Goal: Check status

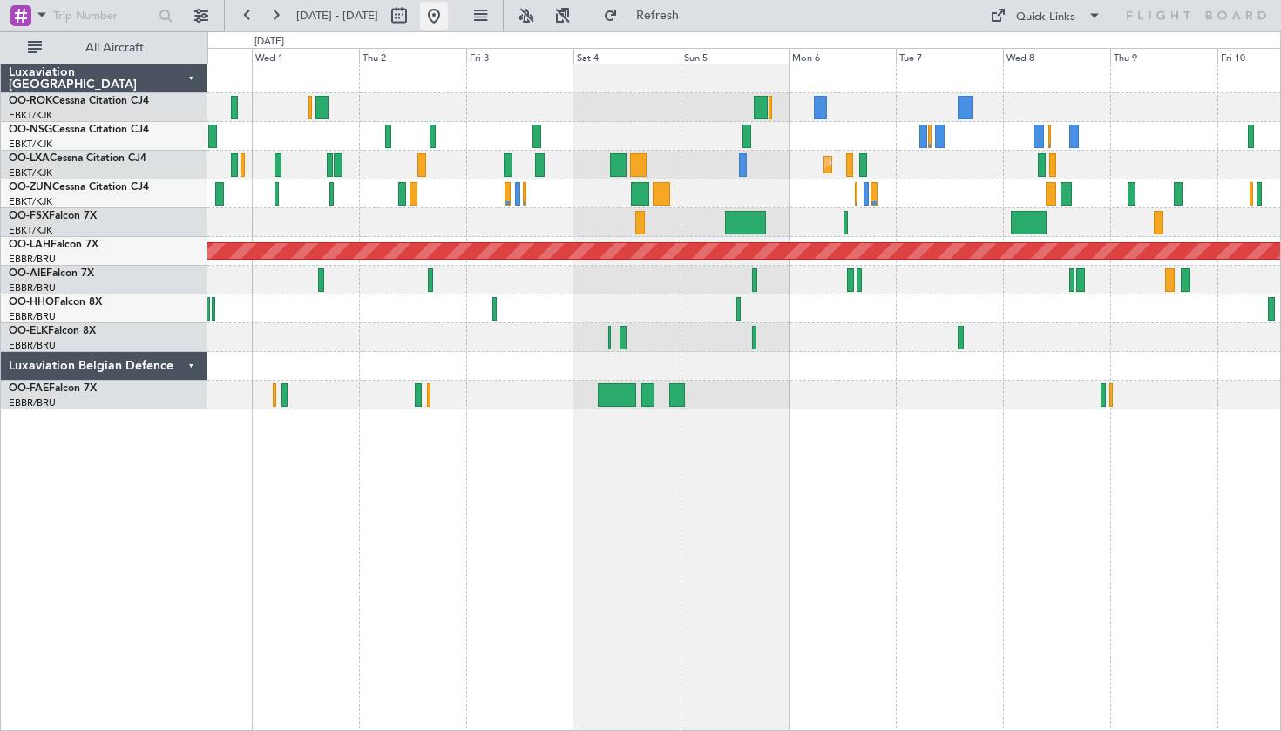
click at [448, 22] on button at bounding box center [434, 16] width 28 height 28
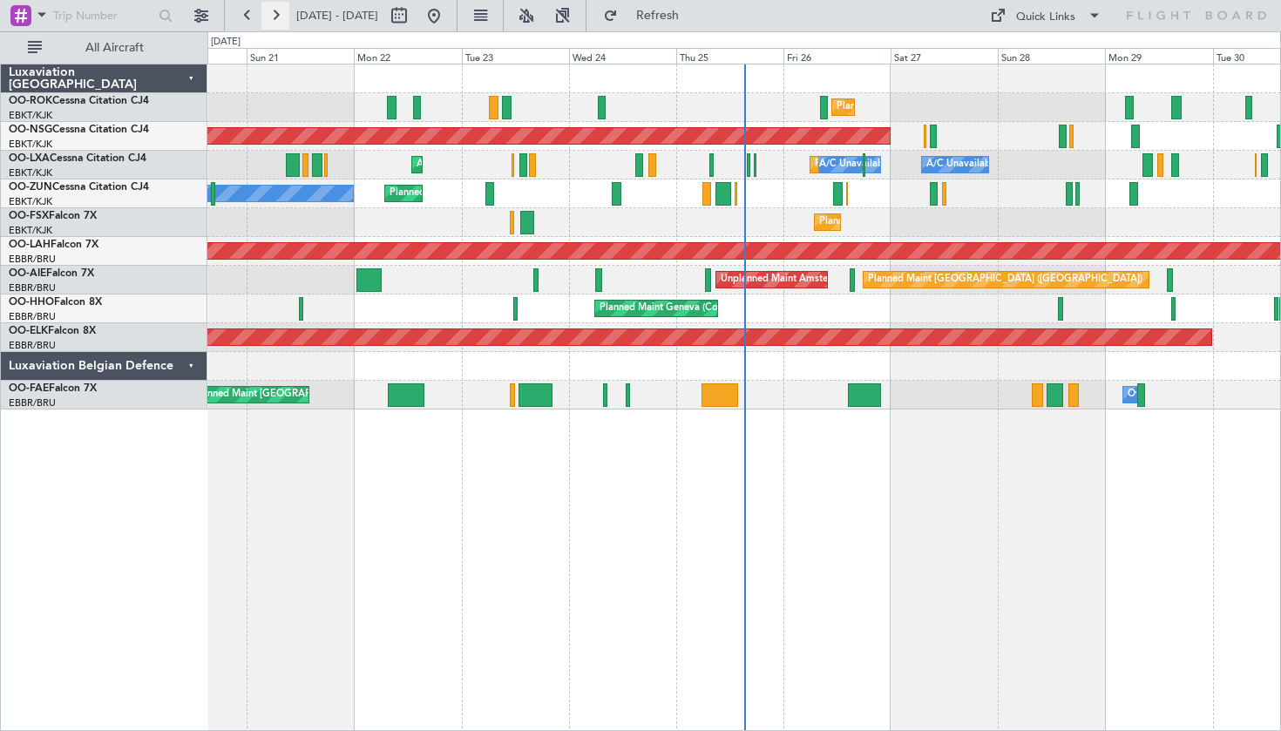
click at [271, 17] on button at bounding box center [276, 16] width 28 height 28
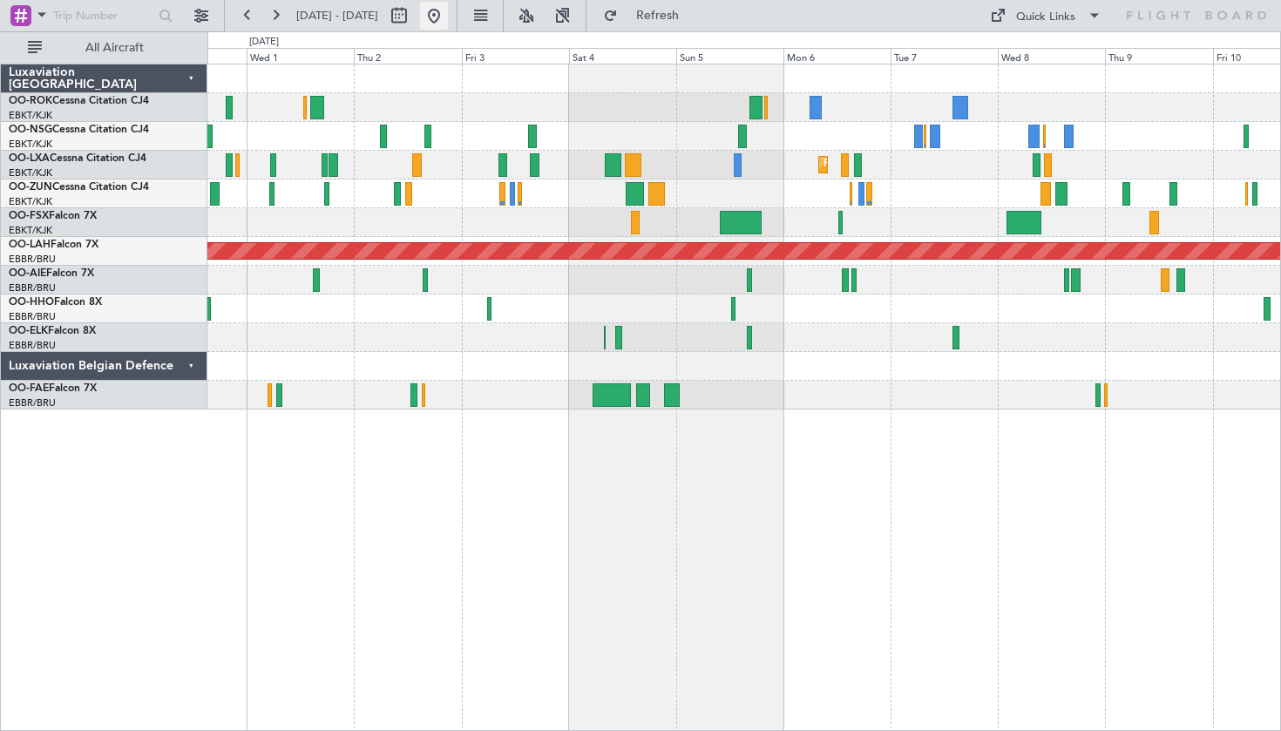
click at [448, 13] on button at bounding box center [434, 16] width 28 height 28
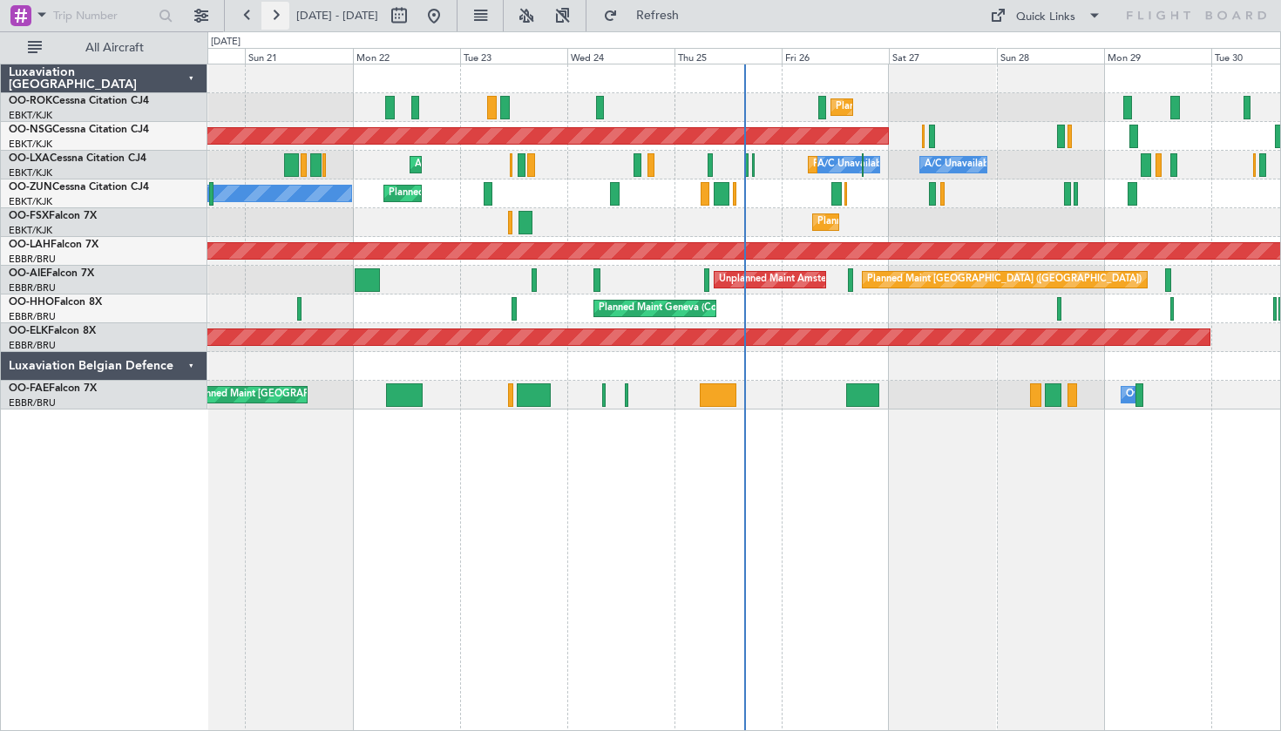
click at [275, 11] on button at bounding box center [276, 16] width 28 height 28
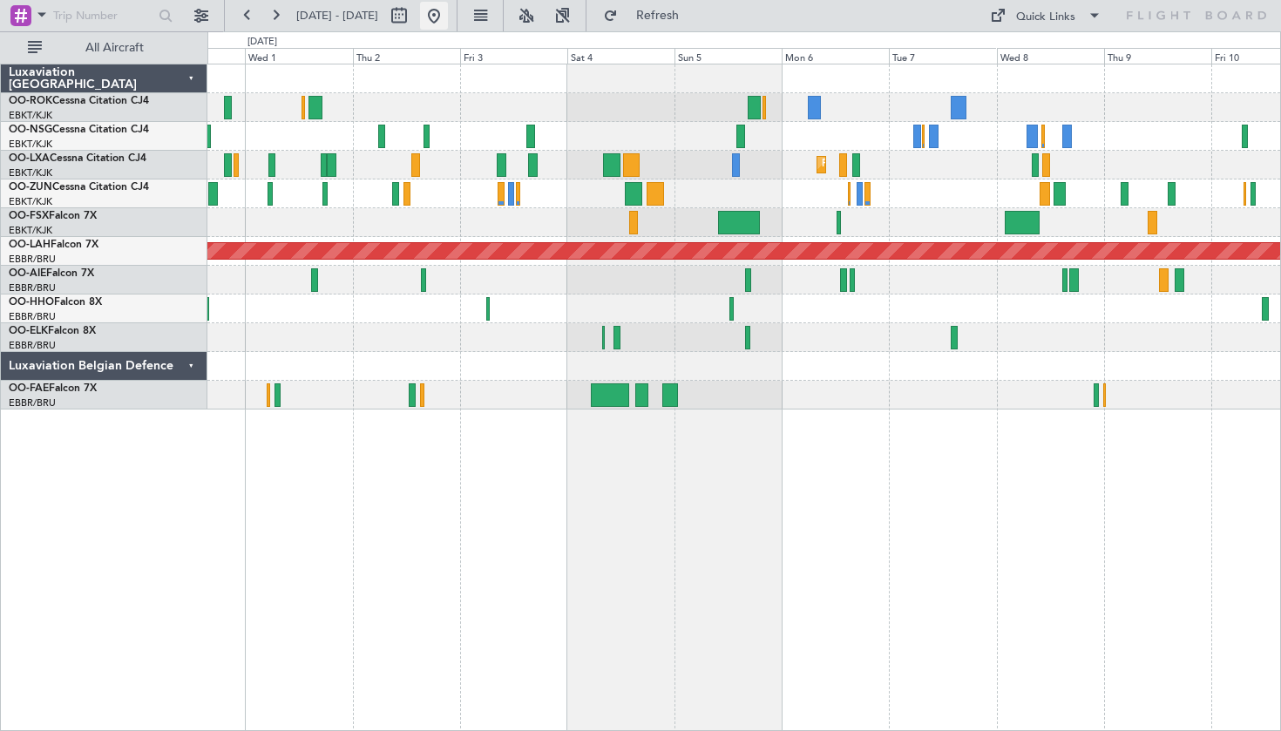
click at [448, 17] on button at bounding box center [434, 16] width 28 height 28
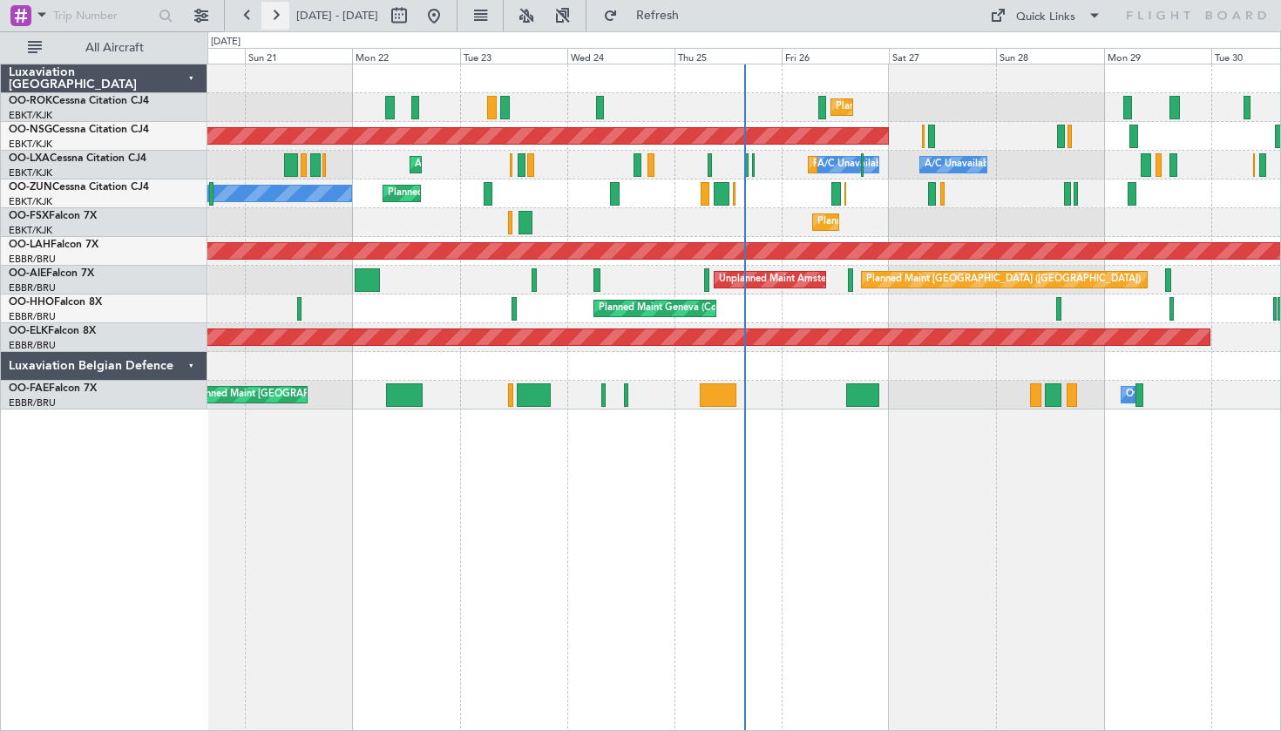
click at [281, 16] on button at bounding box center [276, 16] width 28 height 28
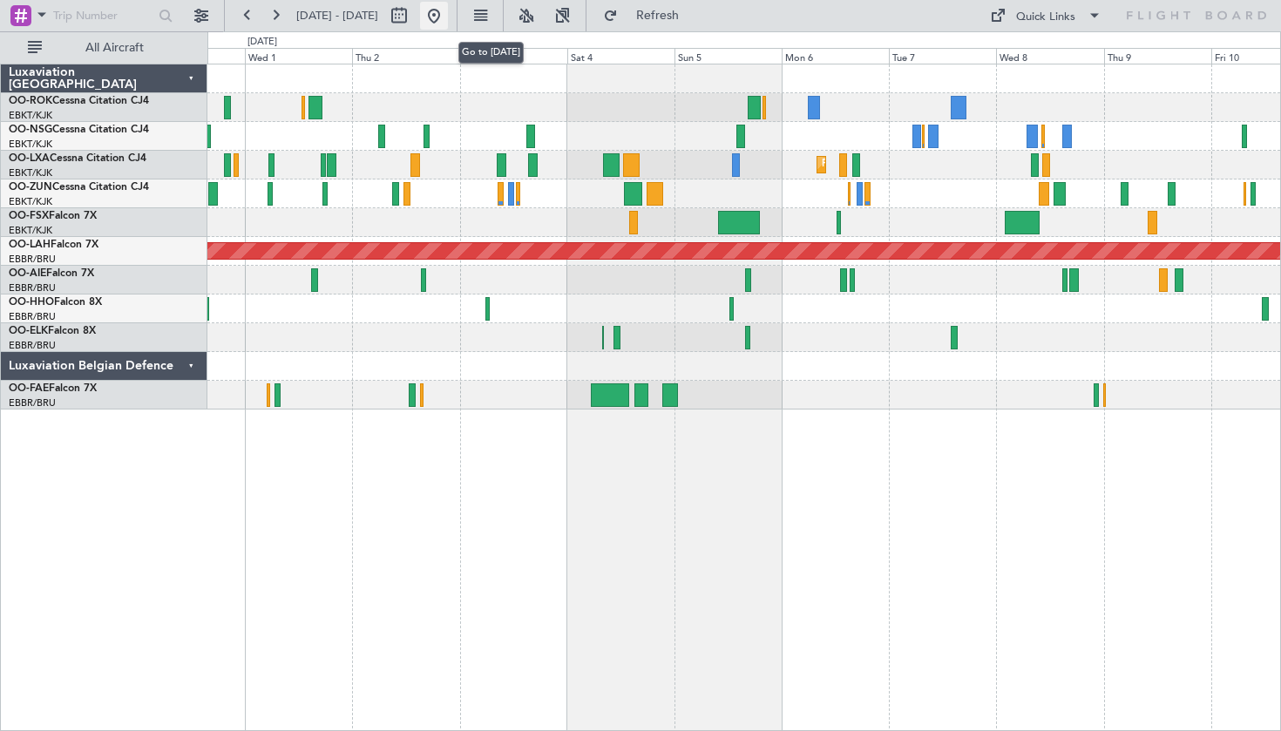
click at [448, 17] on button at bounding box center [434, 16] width 28 height 28
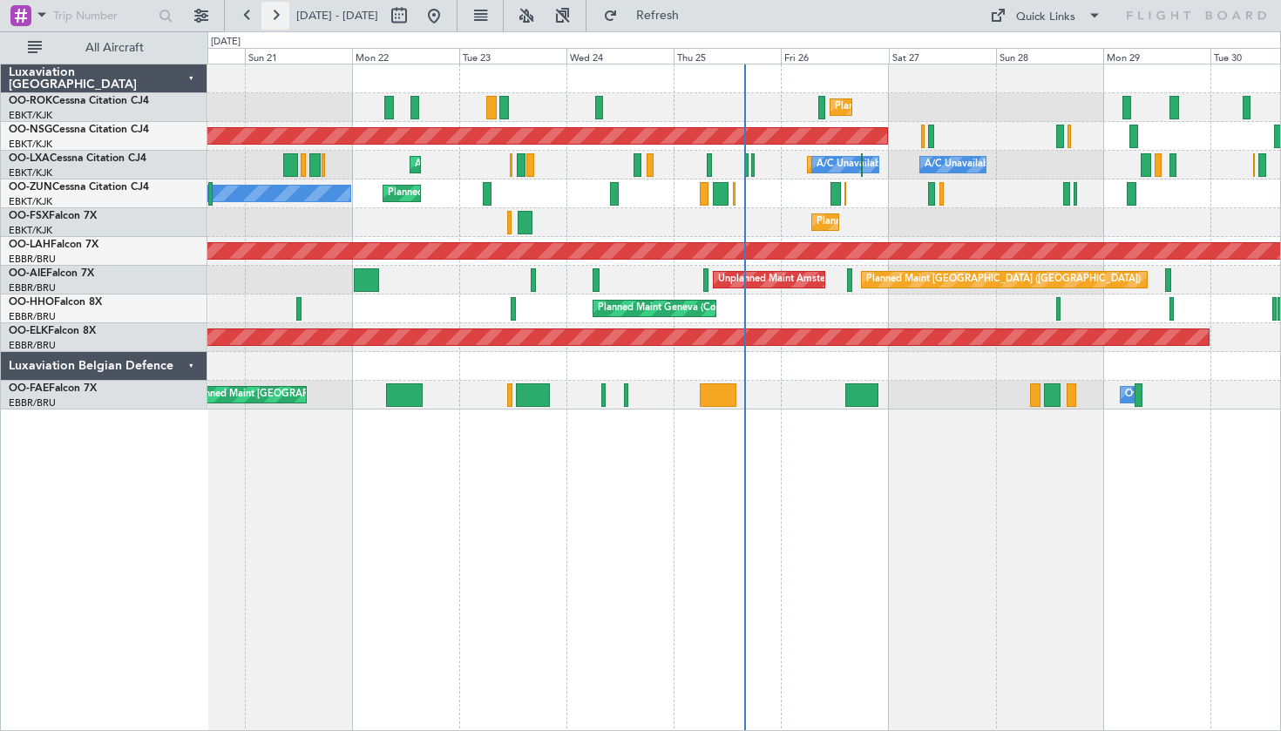
click at [278, 19] on button at bounding box center [276, 16] width 28 height 28
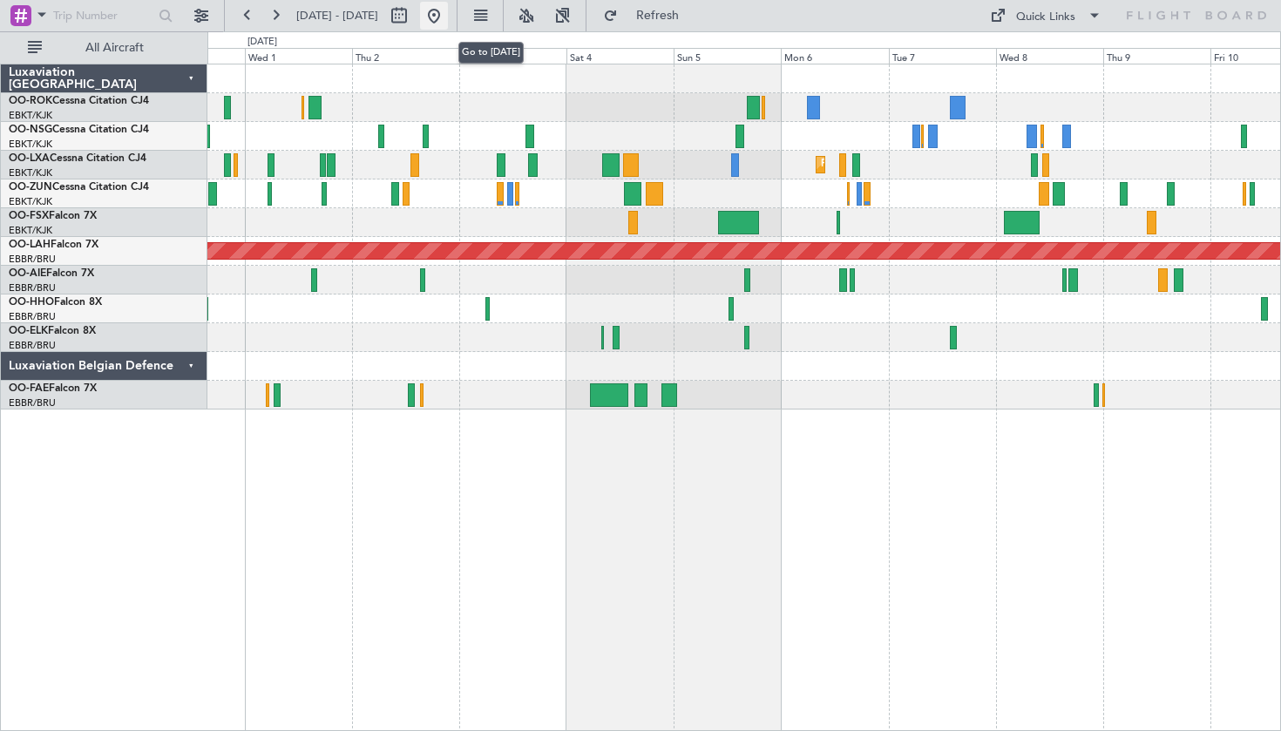
click at [448, 24] on button at bounding box center [434, 16] width 28 height 28
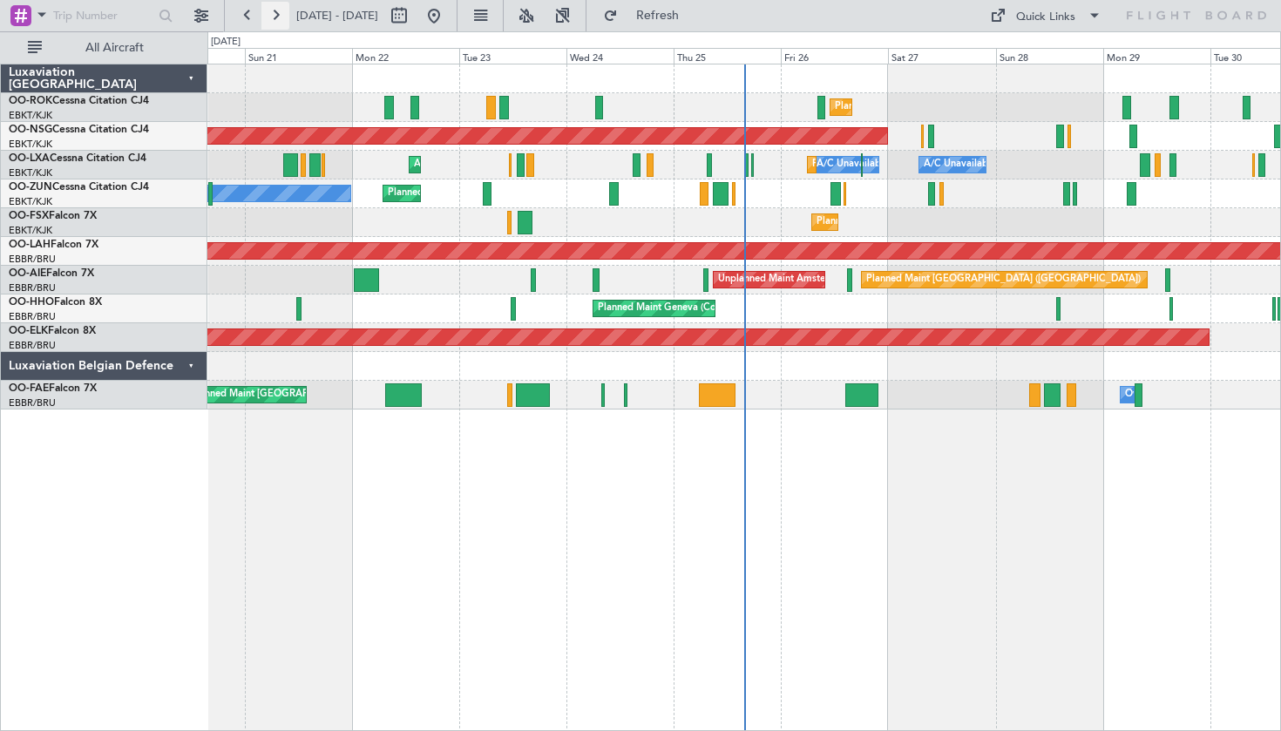
click at [274, 20] on button at bounding box center [276, 16] width 28 height 28
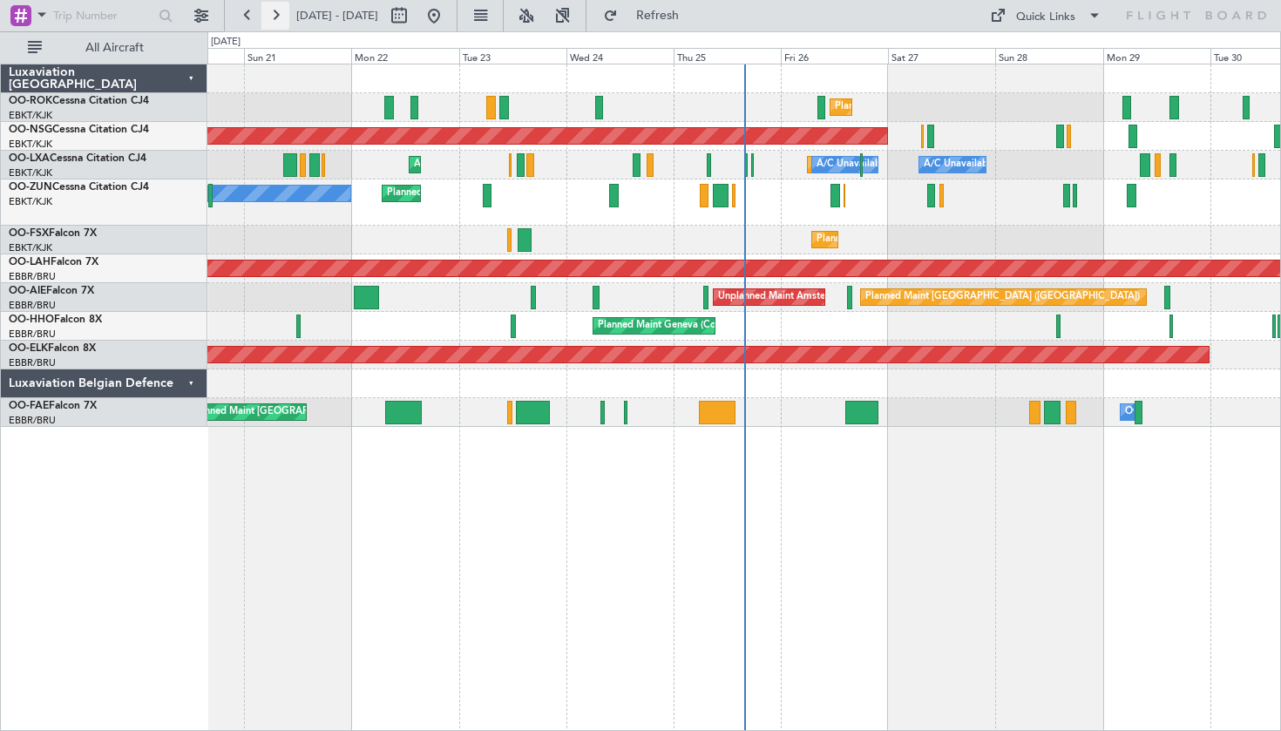
click at [265, 18] on button at bounding box center [276, 16] width 28 height 28
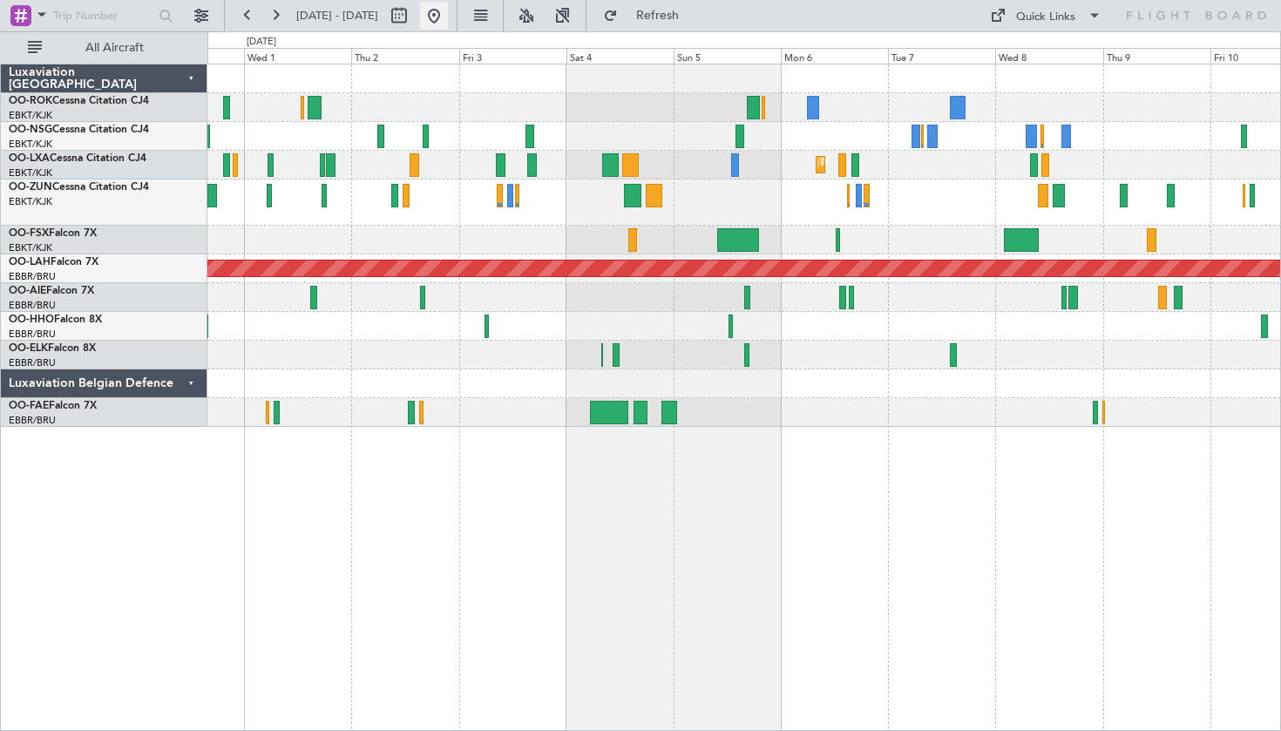
click at [448, 15] on button at bounding box center [434, 16] width 28 height 28
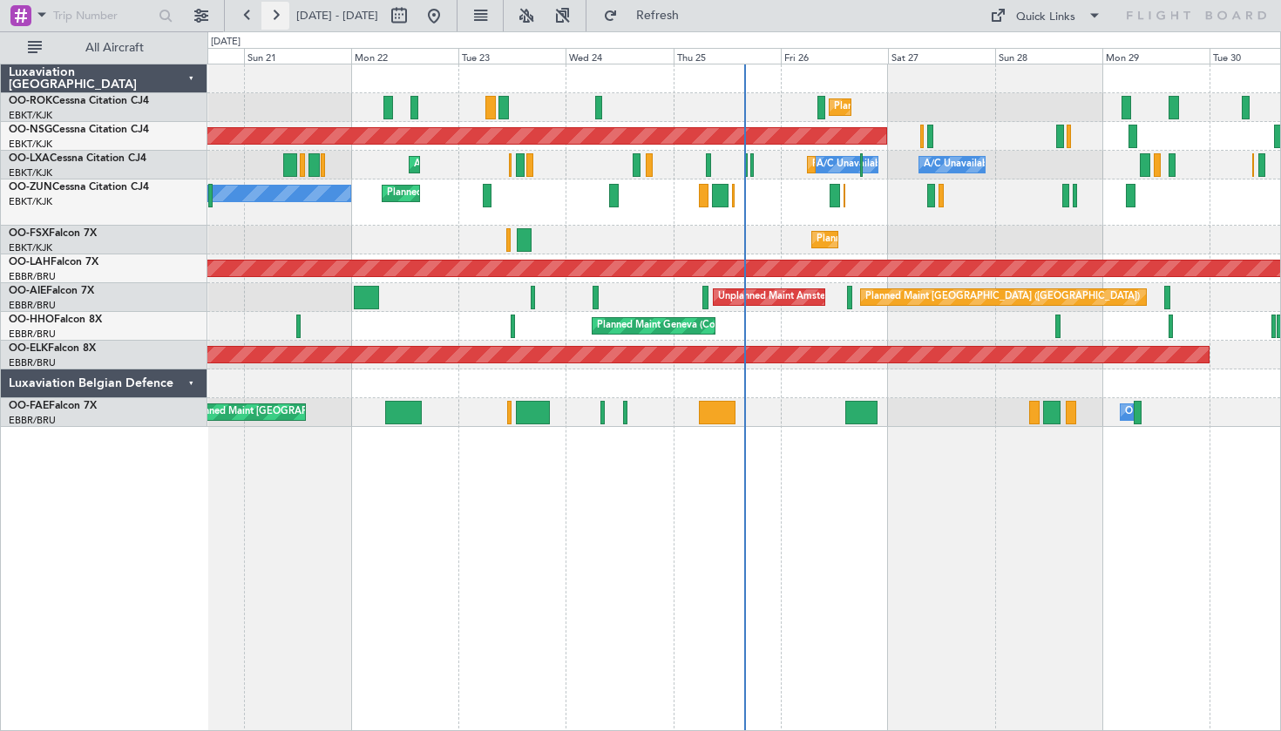
click at [275, 27] on button at bounding box center [276, 16] width 28 height 28
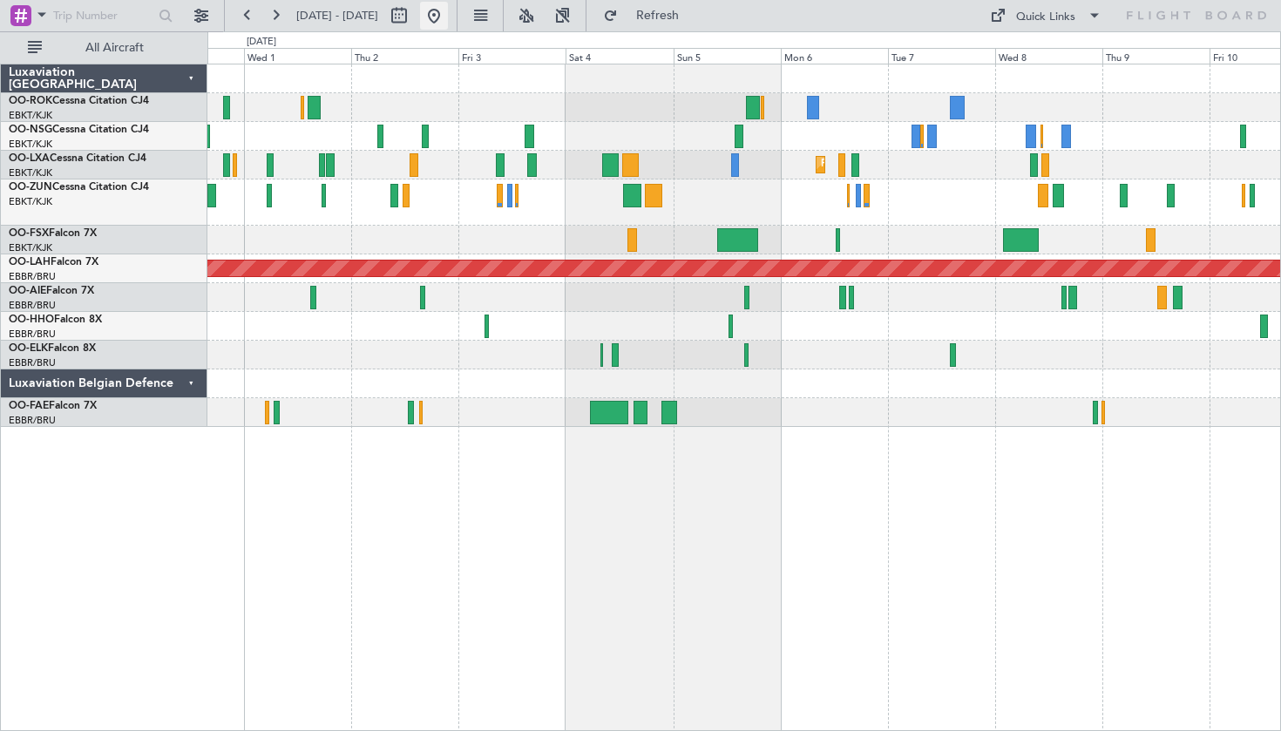
click at [448, 19] on button at bounding box center [434, 16] width 28 height 28
